Goal: Book appointment/travel/reservation

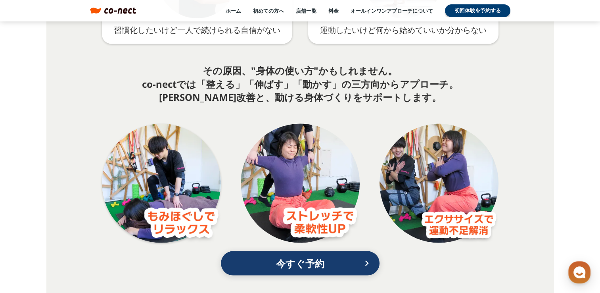
scroll to position [1507, 0]
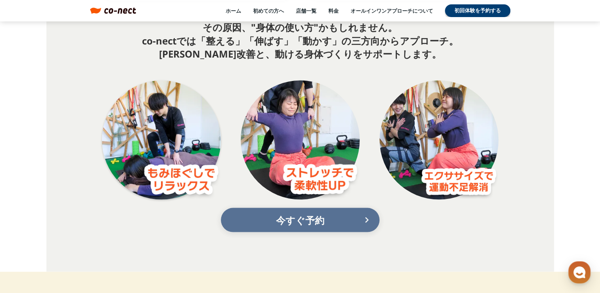
click at [291, 214] on p "今すぐ予約" at bounding box center [300, 219] width 127 height 17
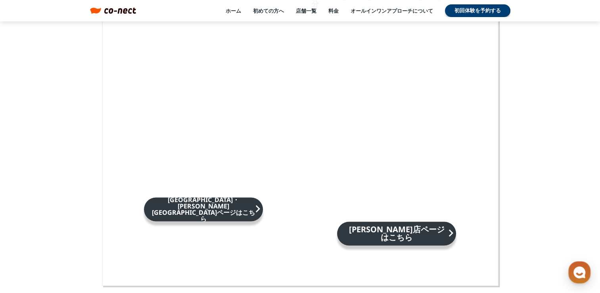
scroll to position [1269, 0]
